Goal: Information Seeking & Learning: Understand process/instructions

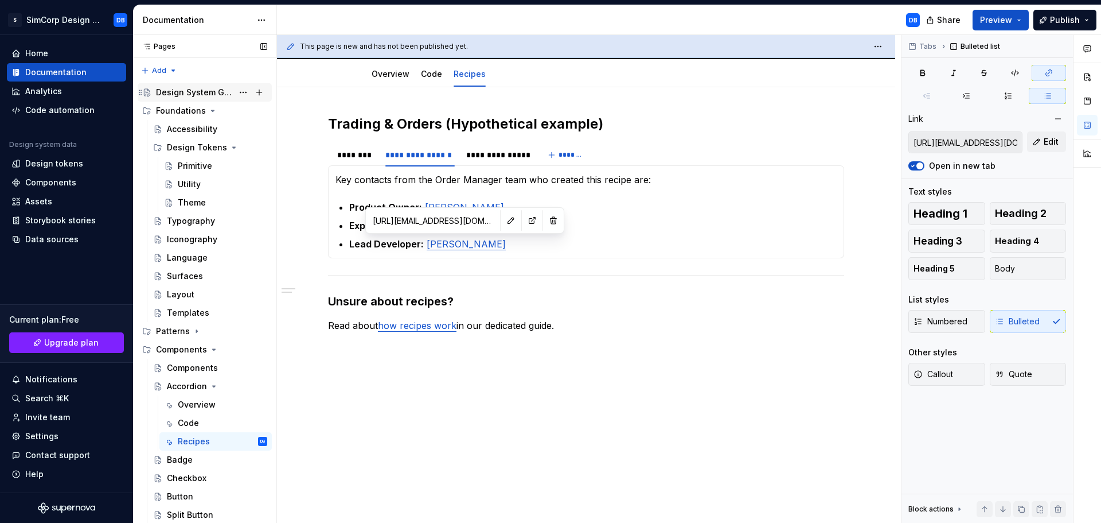
click at [189, 87] on div "Design System Guide" at bounding box center [194, 92] width 77 height 11
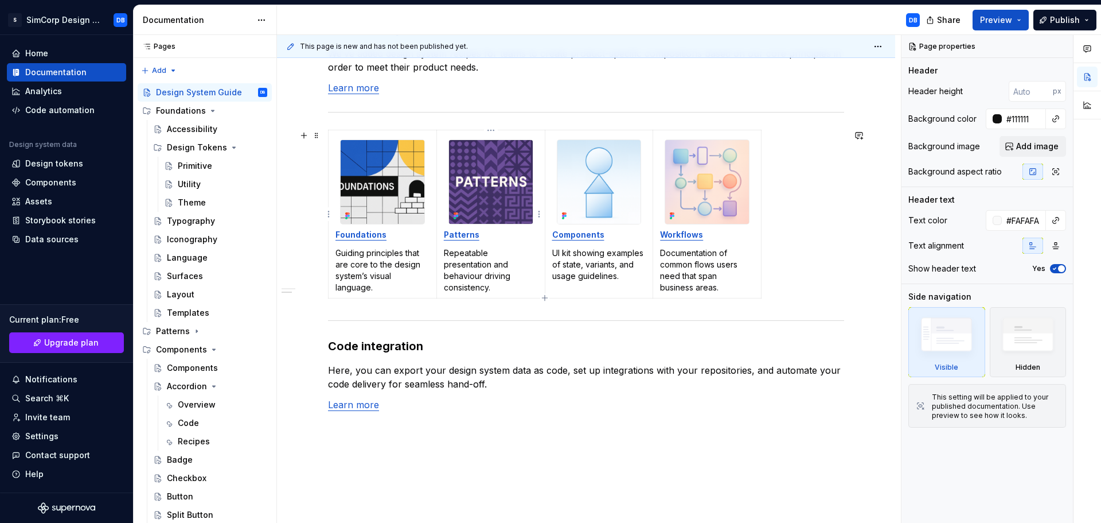
scroll to position [172, 0]
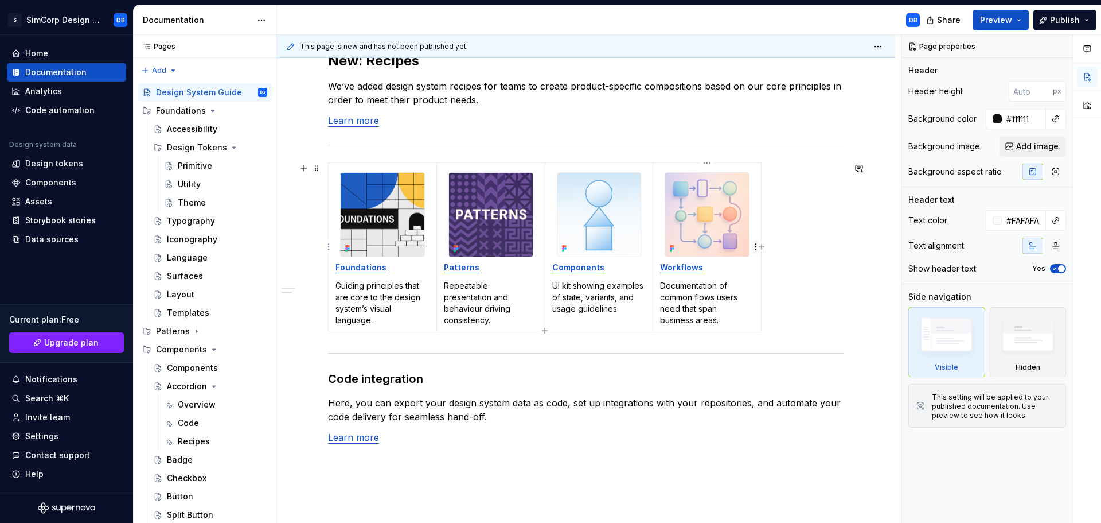
click at [756, 244] on html "S SimCorp Design System DB Home Documentation Analytics Code automation Design …" at bounding box center [550, 261] width 1101 height 523
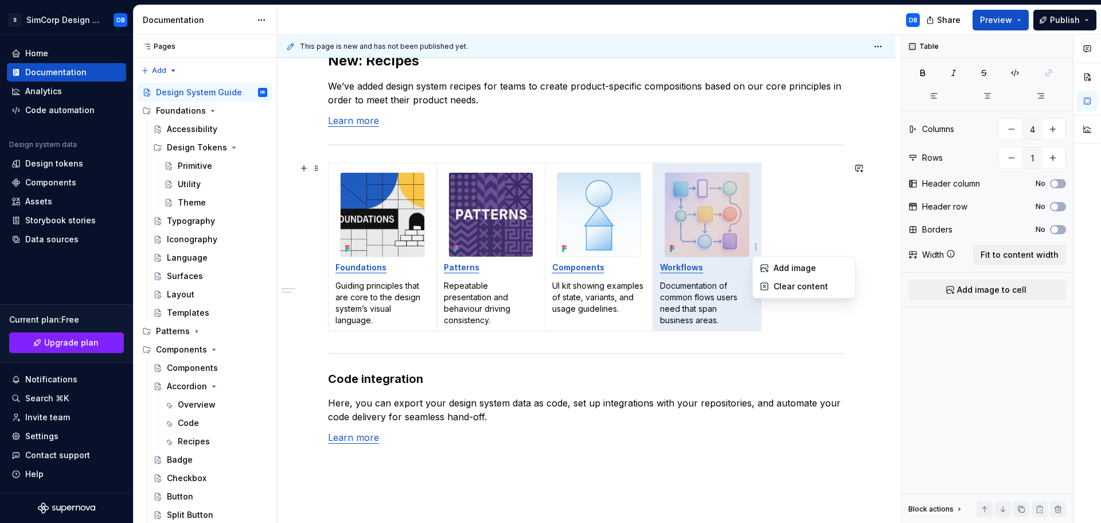
click at [342, 165] on html "S SimCorp Design System DB Home Documentation Analytics Code automation Design …" at bounding box center [550, 261] width 1101 height 523
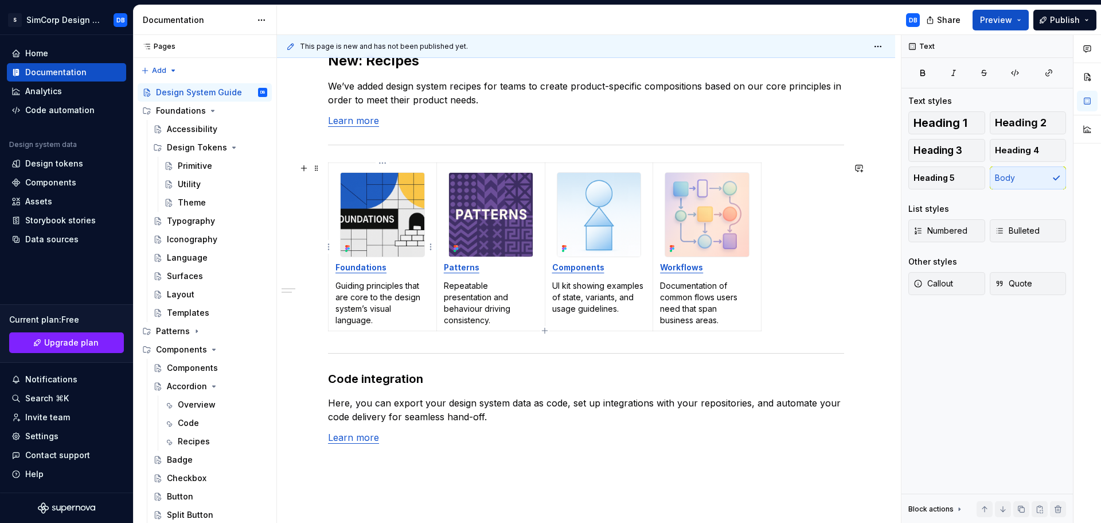
click at [353, 196] on img at bounding box center [383, 215] width 84 height 84
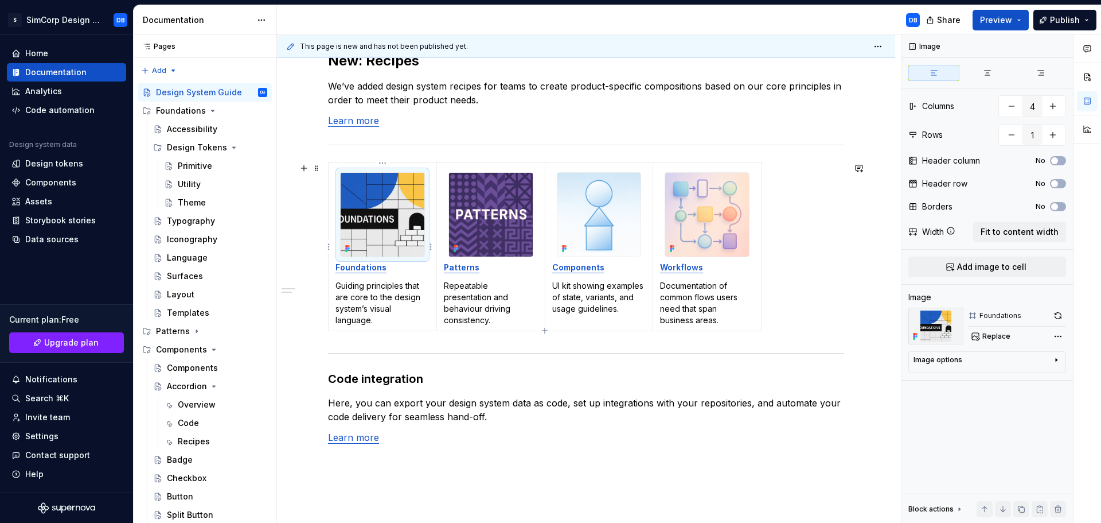
click at [415, 307] on p "Guiding principles that are core to the design system’s visual language." at bounding box center [383, 303] width 94 height 46
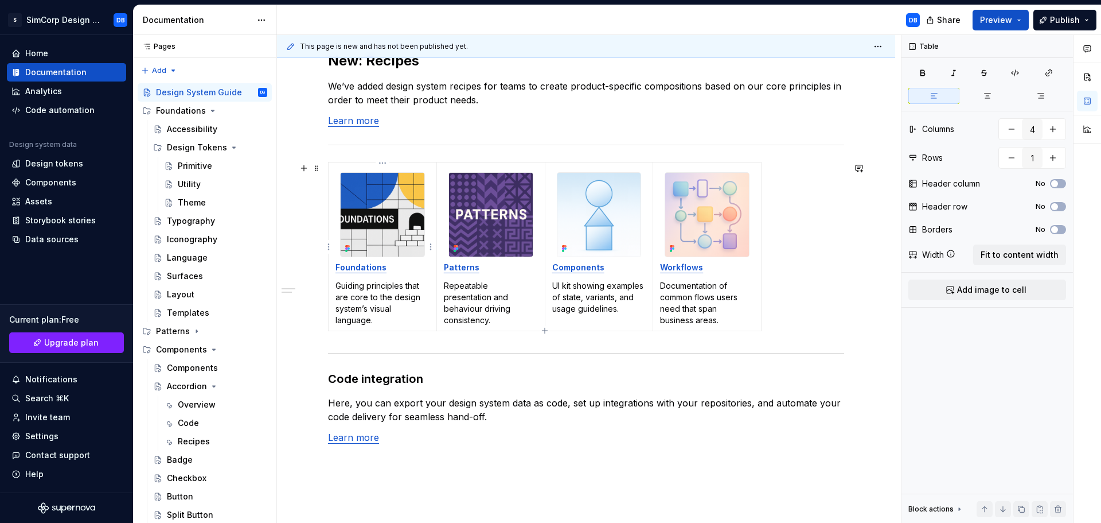
click at [418, 326] on td "Foundations Guiding principles that are core to the design system’s visual lang…" at bounding box center [383, 247] width 108 height 168
click at [315, 170] on span at bounding box center [316, 168] width 9 height 16
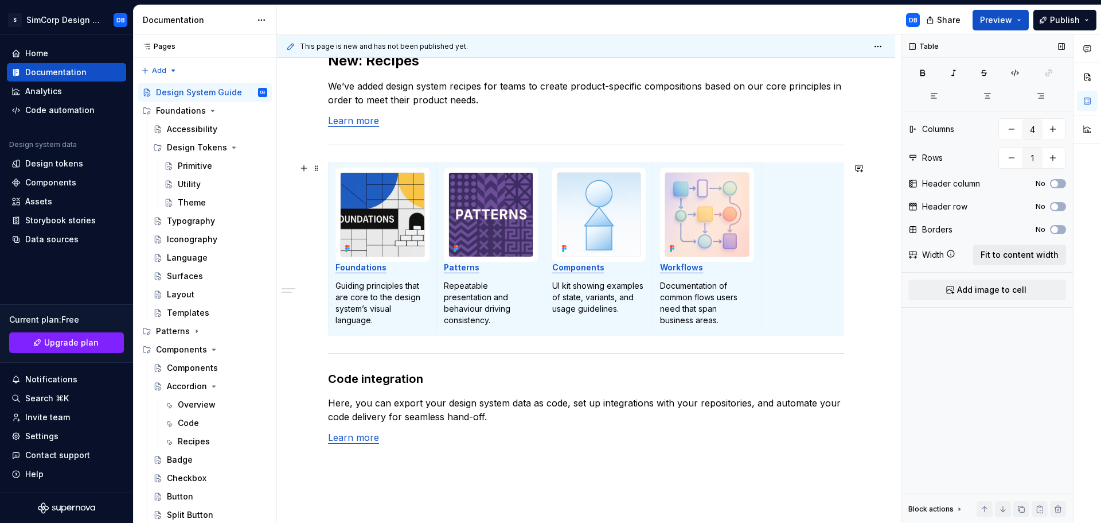
click at [1014, 257] on span "Fit to content width" at bounding box center [1020, 254] width 78 height 11
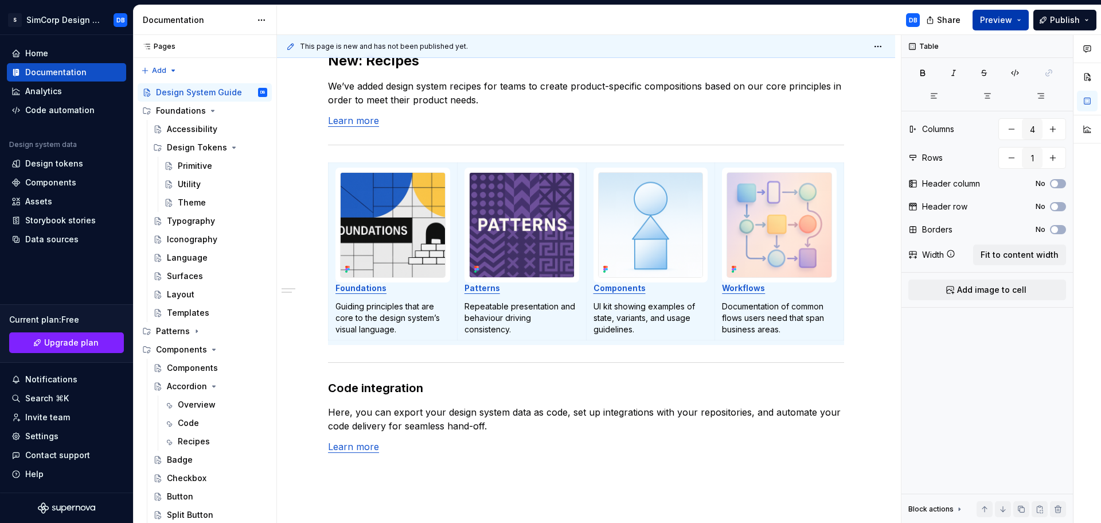
click at [1012, 20] on span "Preview" at bounding box center [996, 19] width 32 height 11
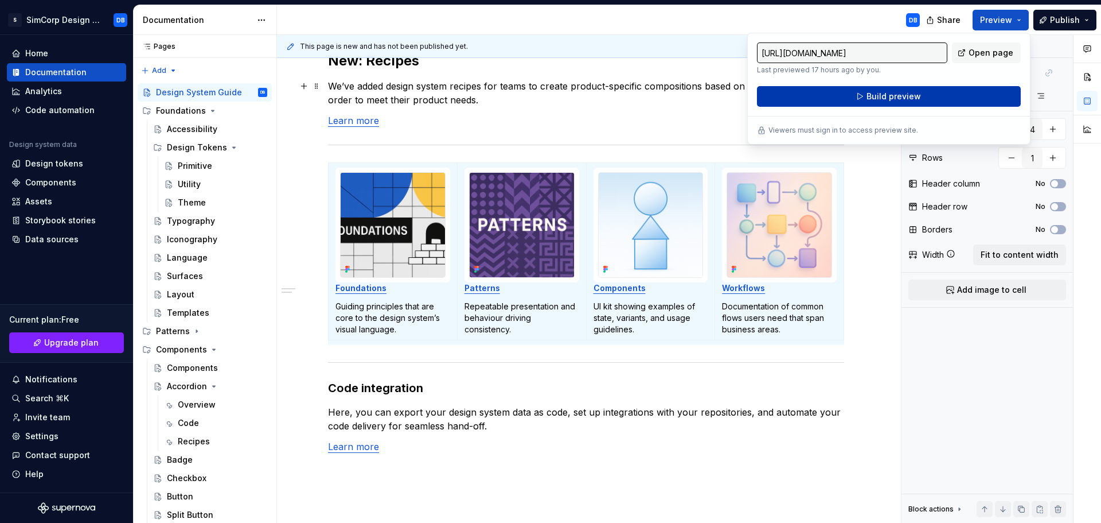
click at [891, 89] on button "Build preview" at bounding box center [889, 96] width 264 height 21
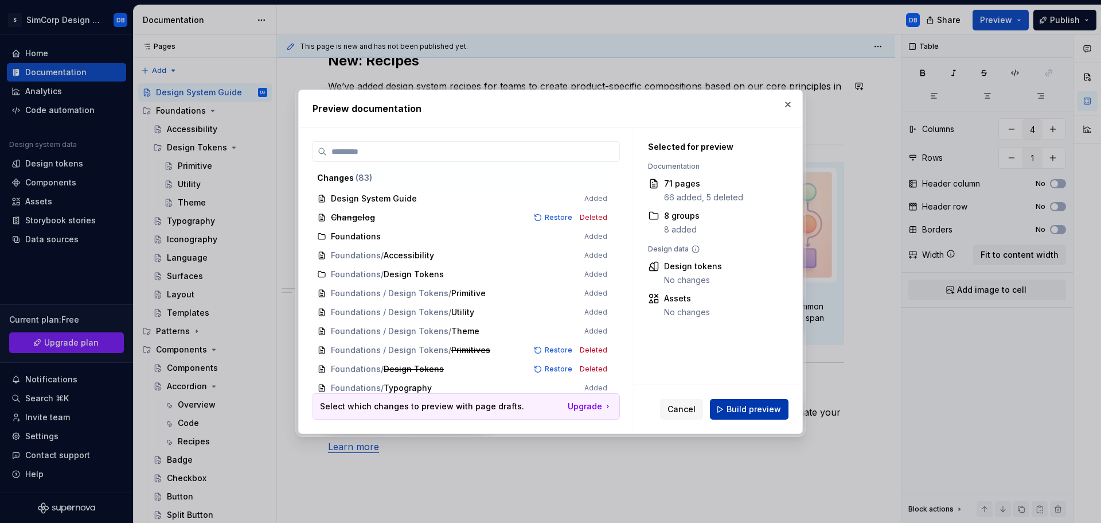
click at [757, 411] on span "Build preview" at bounding box center [754, 408] width 54 height 11
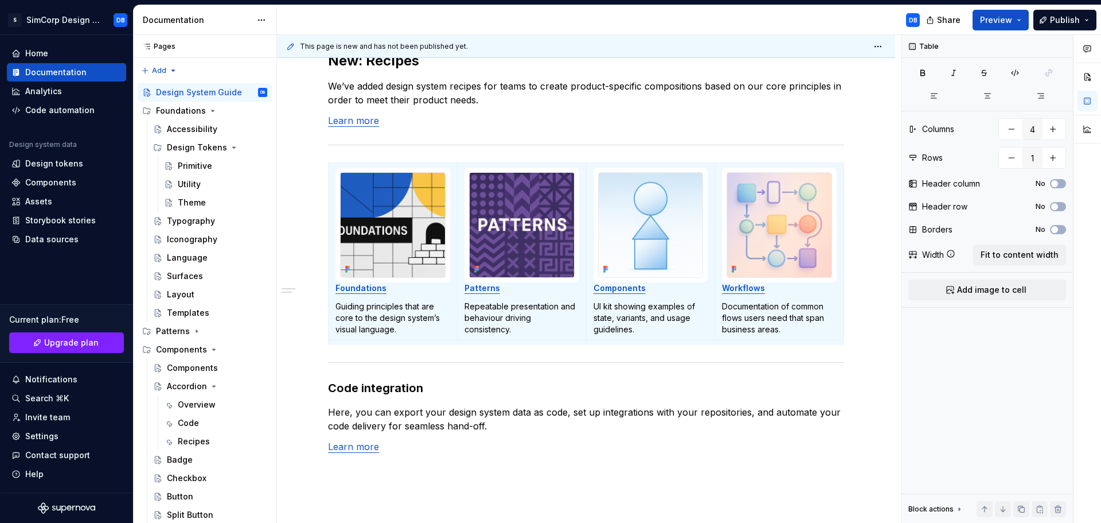
type textarea "*"
click at [817, 123] on p "Learn more" at bounding box center [586, 121] width 516 height 14
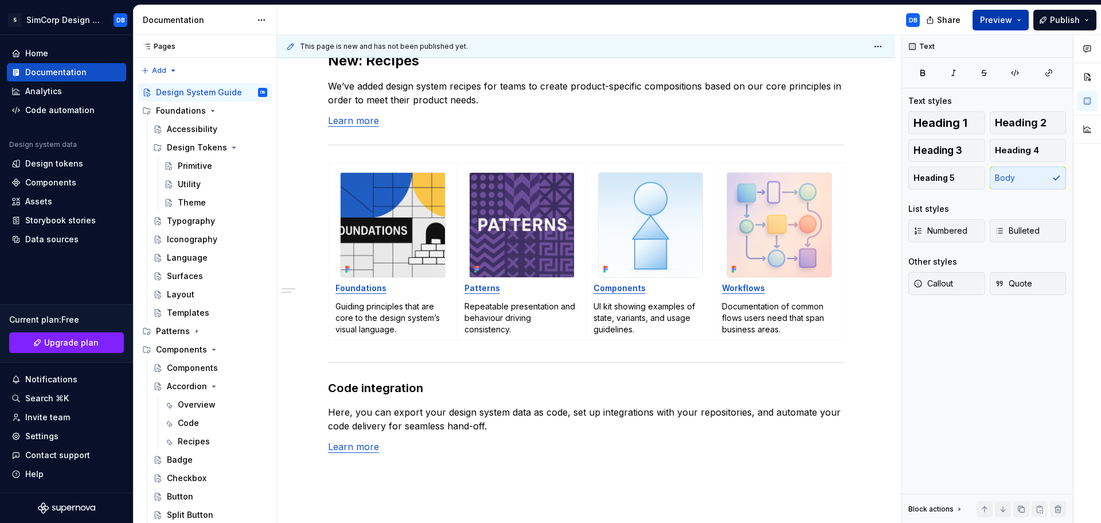
click at [997, 16] on span "Preview" at bounding box center [996, 19] width 32 height 11
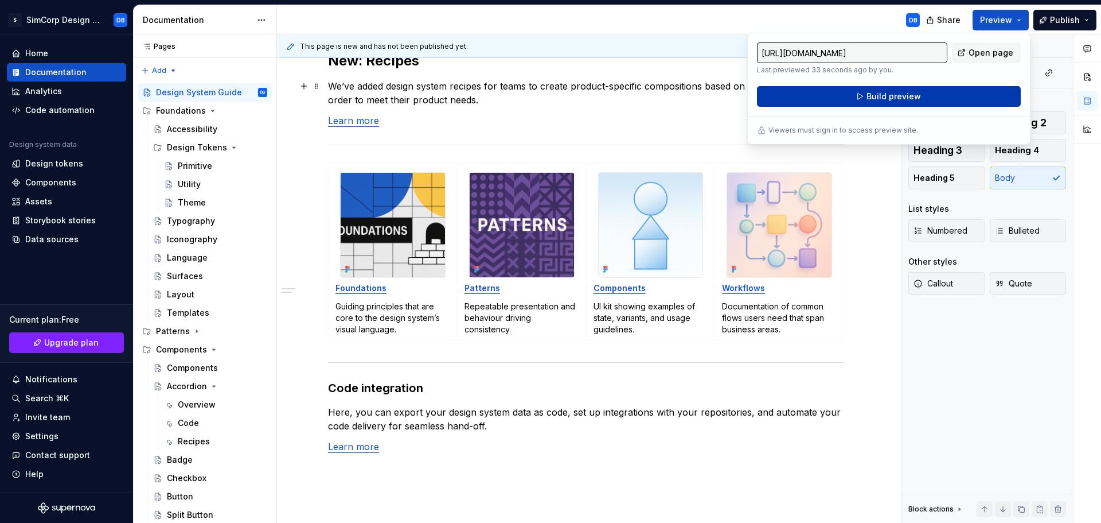
click at [874, 97] on span "Build preview" at bounding box center [894, 96] width 54 height 11
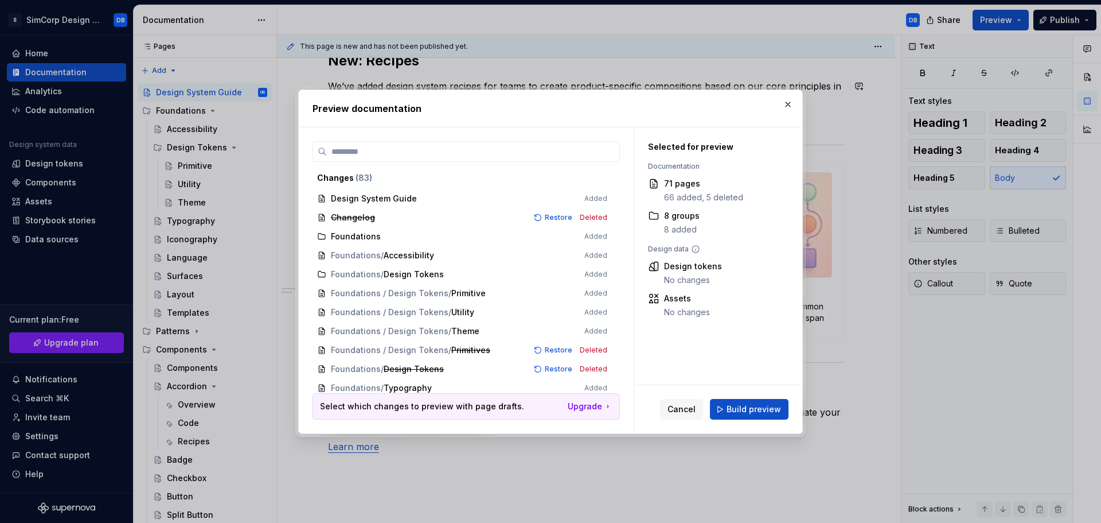
click at [739, 410] on span "Build preview" at bounding box center [754, 408] width 54 height 11
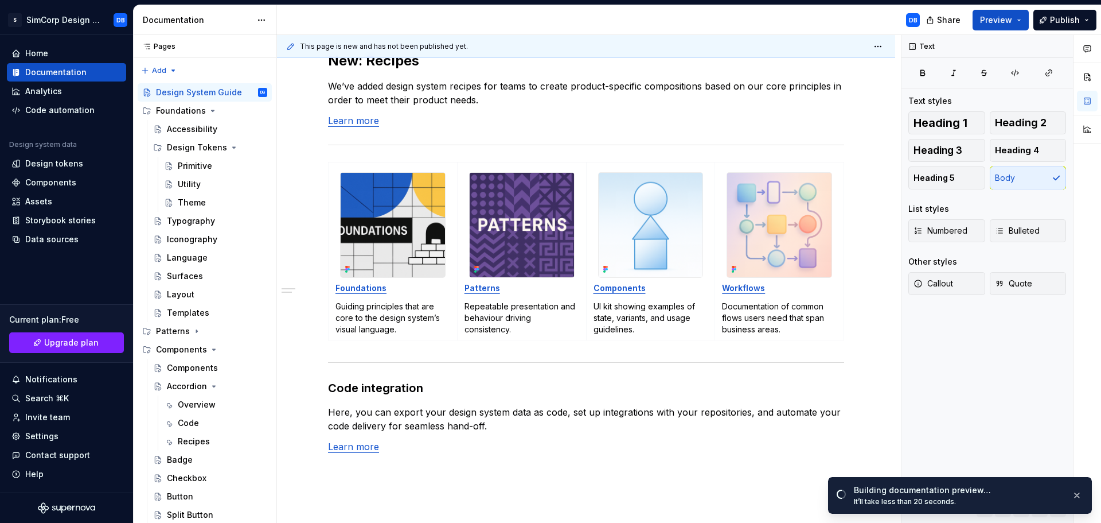
type textarea "*"
